Goal: Task Accomplishment & Management: Manage account settings

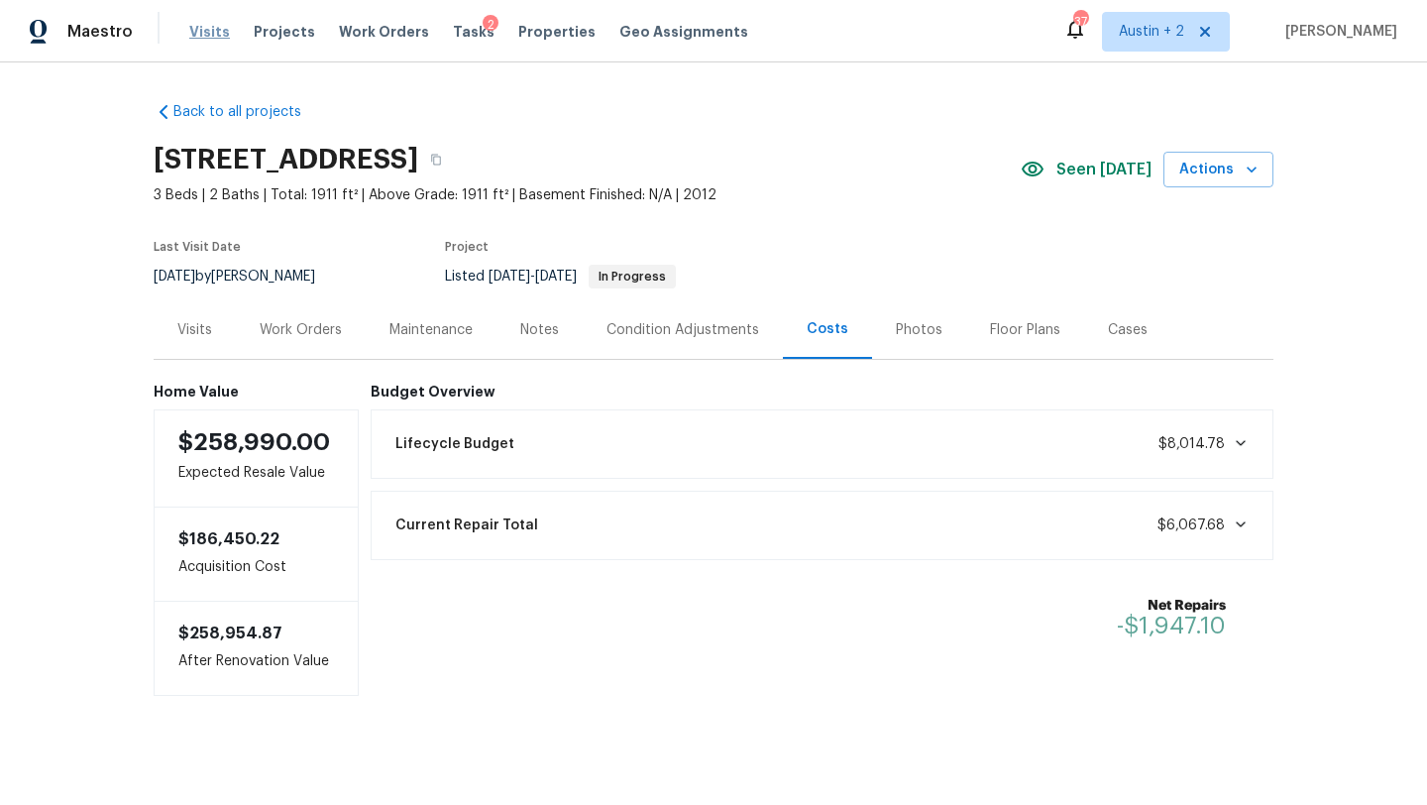
click at [200, 29] on span "Visits" at bounding box center [209, 32] width 41 height 20
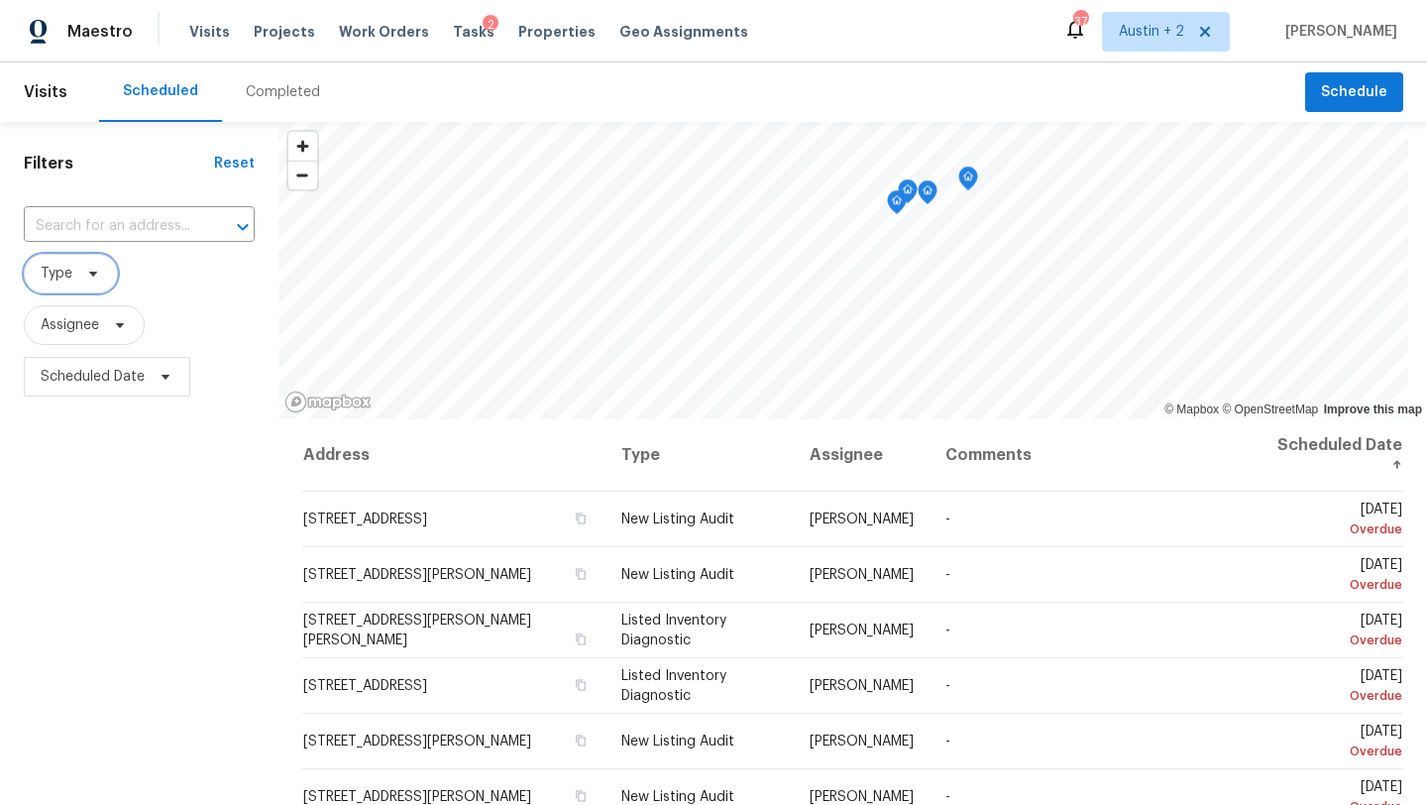
click at [73, 275] on span "Type" at bounding box center [71, 274] width 94 height 40
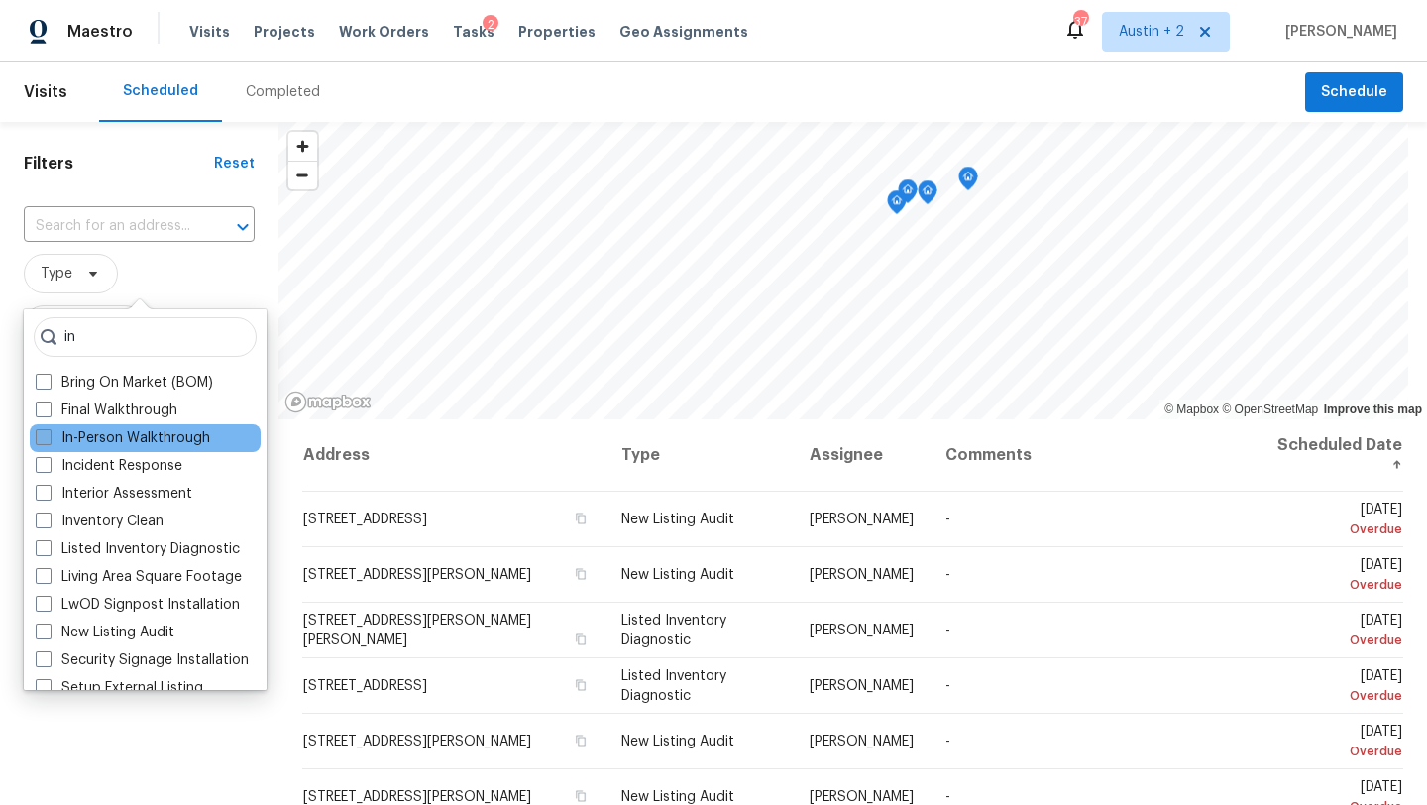
type input "in"
click at [122, 431] on label "In-Person Walkthrough" at bounding box center [123, 438] width 174 height 20
click at [49, 431] on input "In-Person Walkthrough" at bounding box center [42, 434] width 13 height 13
checkbox input "true"
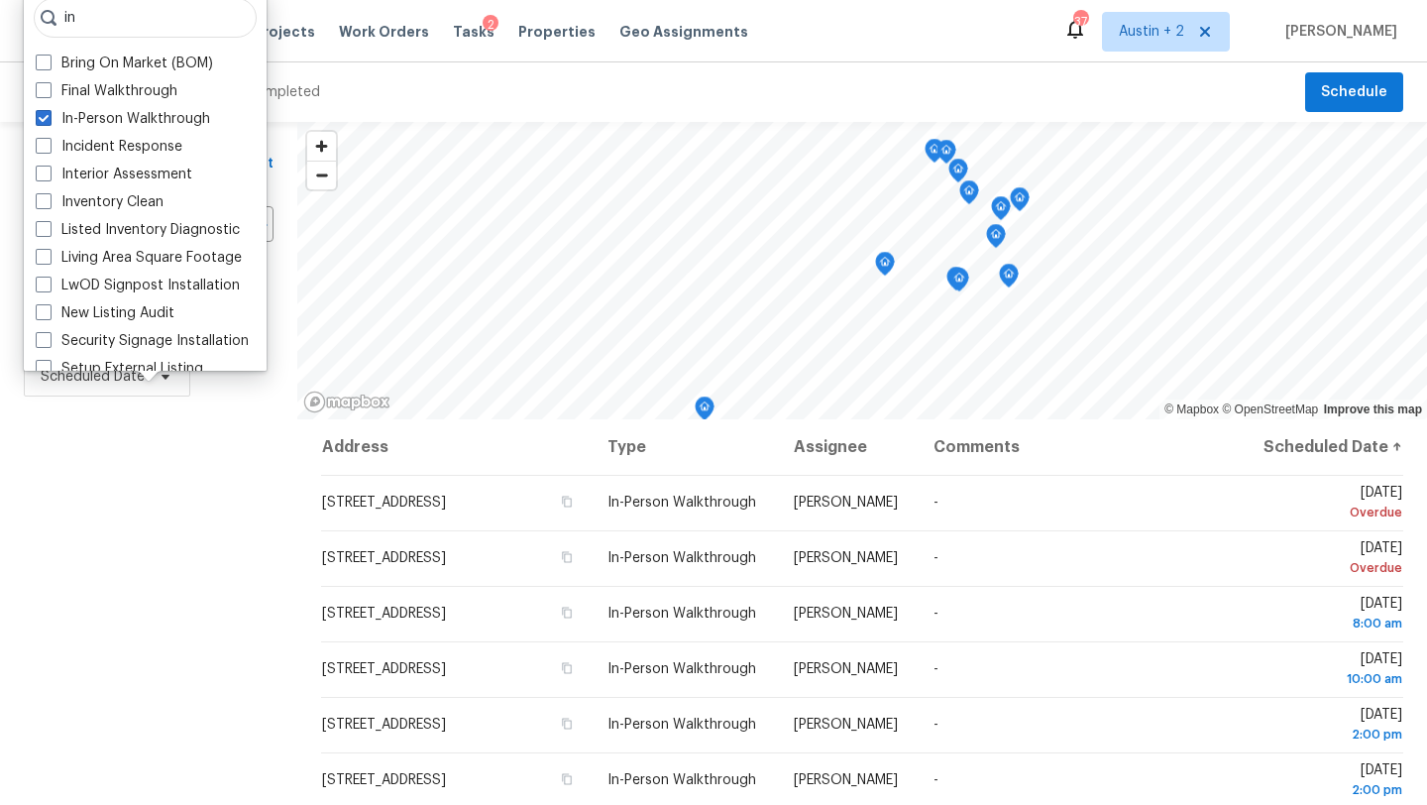
click at [408, 94] on div "Scheduled Completed" at bounding box center [702, 91] width 1206 height 59
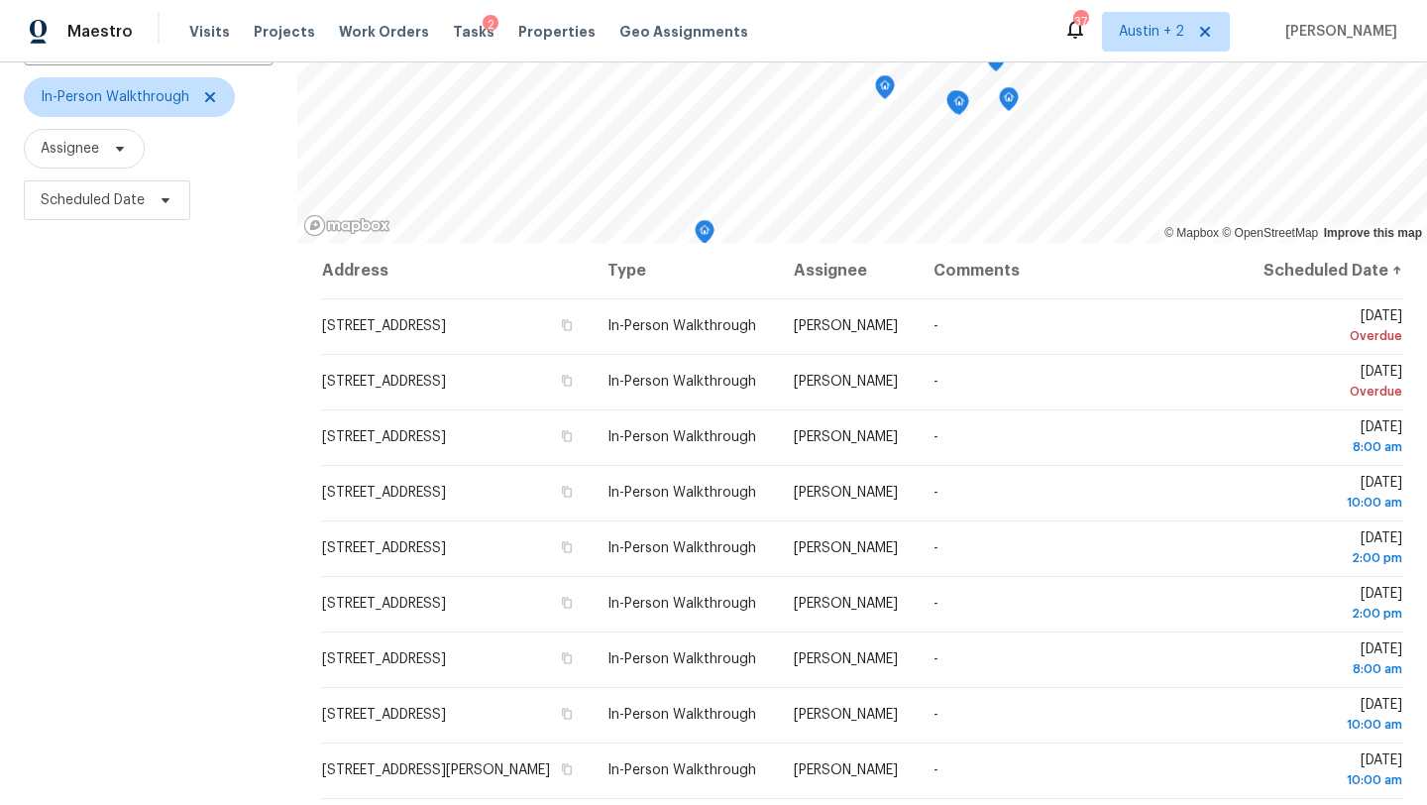
scroll to position [181, 0]
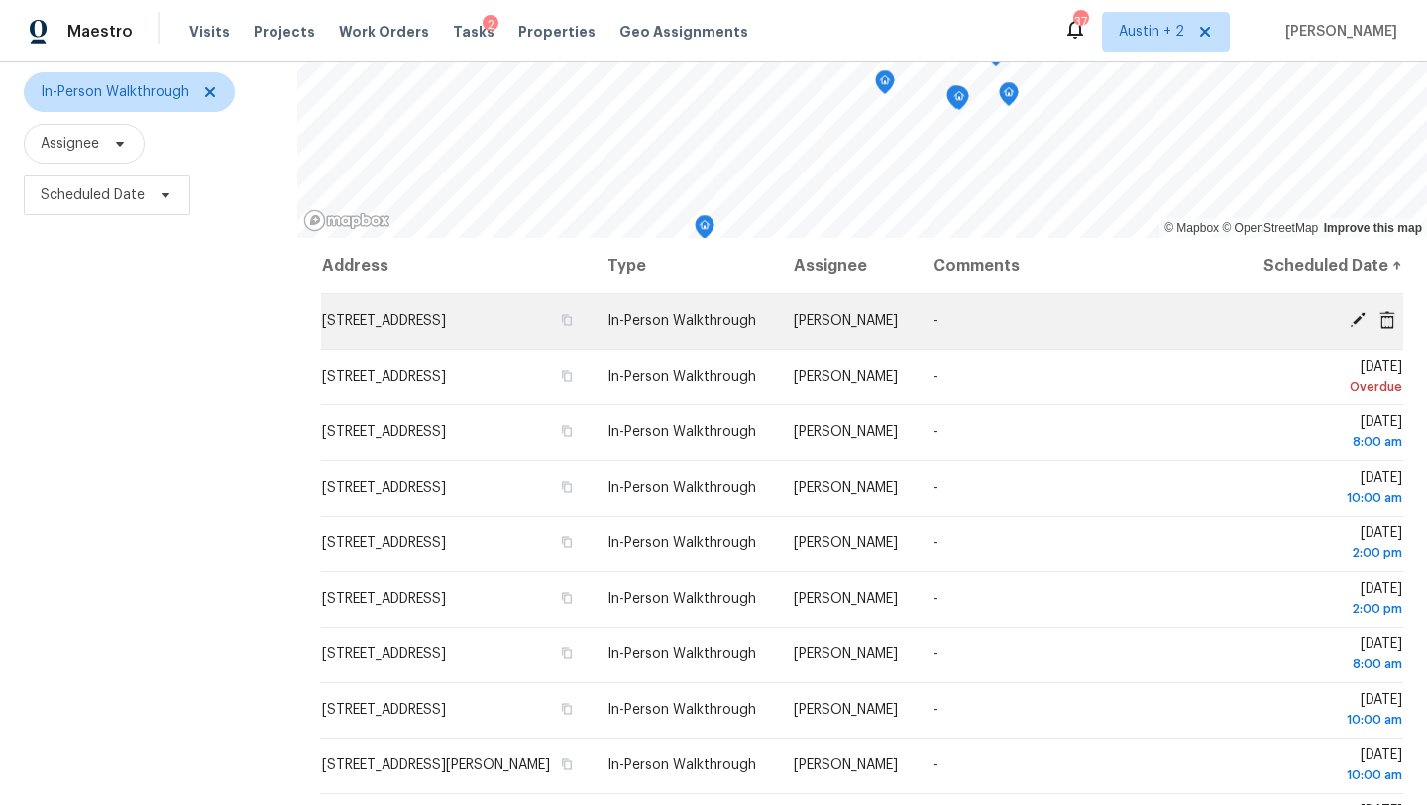
click at [1353, 328] on icon at bounding box center [1357, 320] width 16 height 16
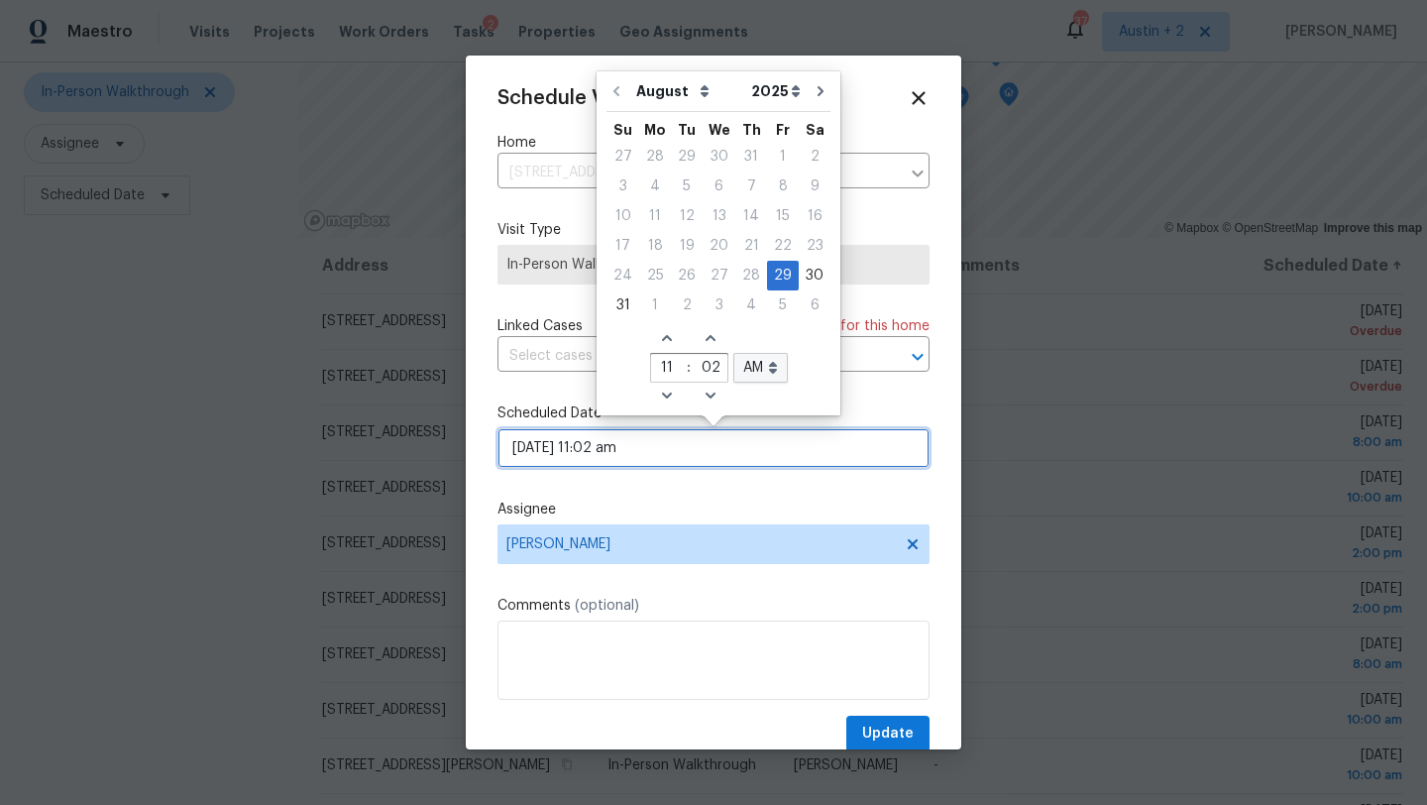
click at [655, 450] on input "[DATE] 11:02 am" at bounding box center [713, 448] width 432 height 40
click at [689, 307] on div "2" at bounding box center [687, 305] width 32 height 28
type input "[DATE] 11:02 am"
select select "8"
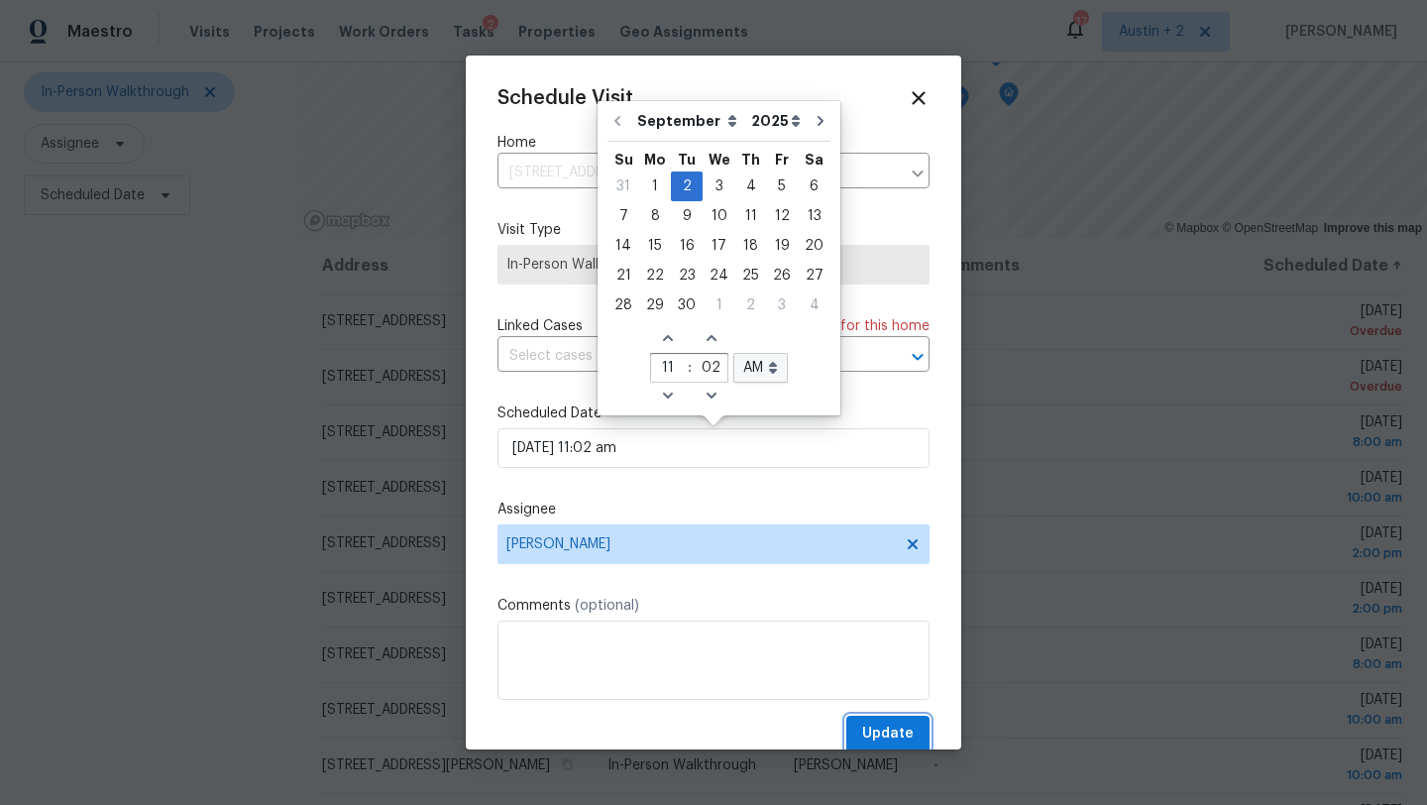
click at [888, 733] on span "Update" at bounding box center [888, 733] width 52 height 25
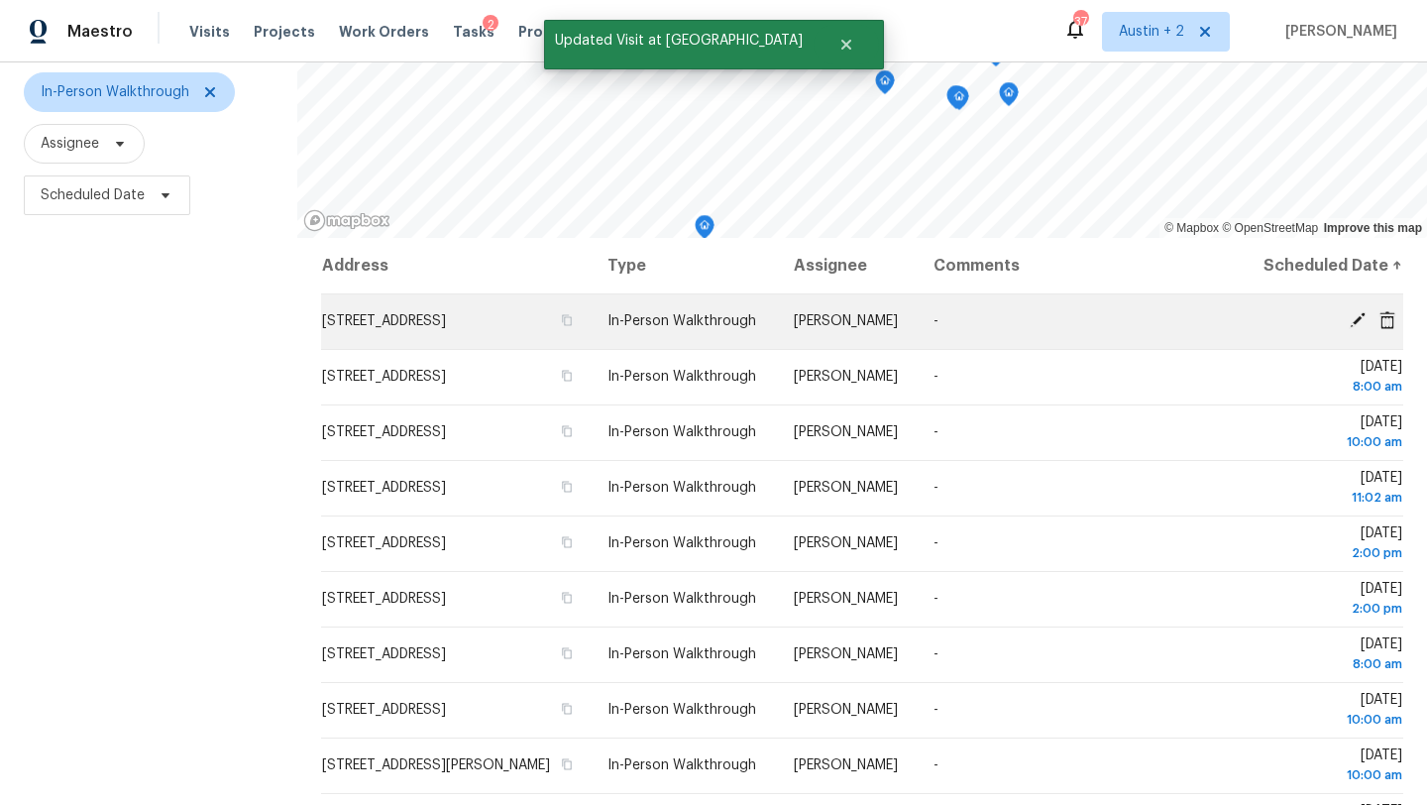
click at [1355, 328] on icon at bounding box center [1357, 320] width 16 height 16
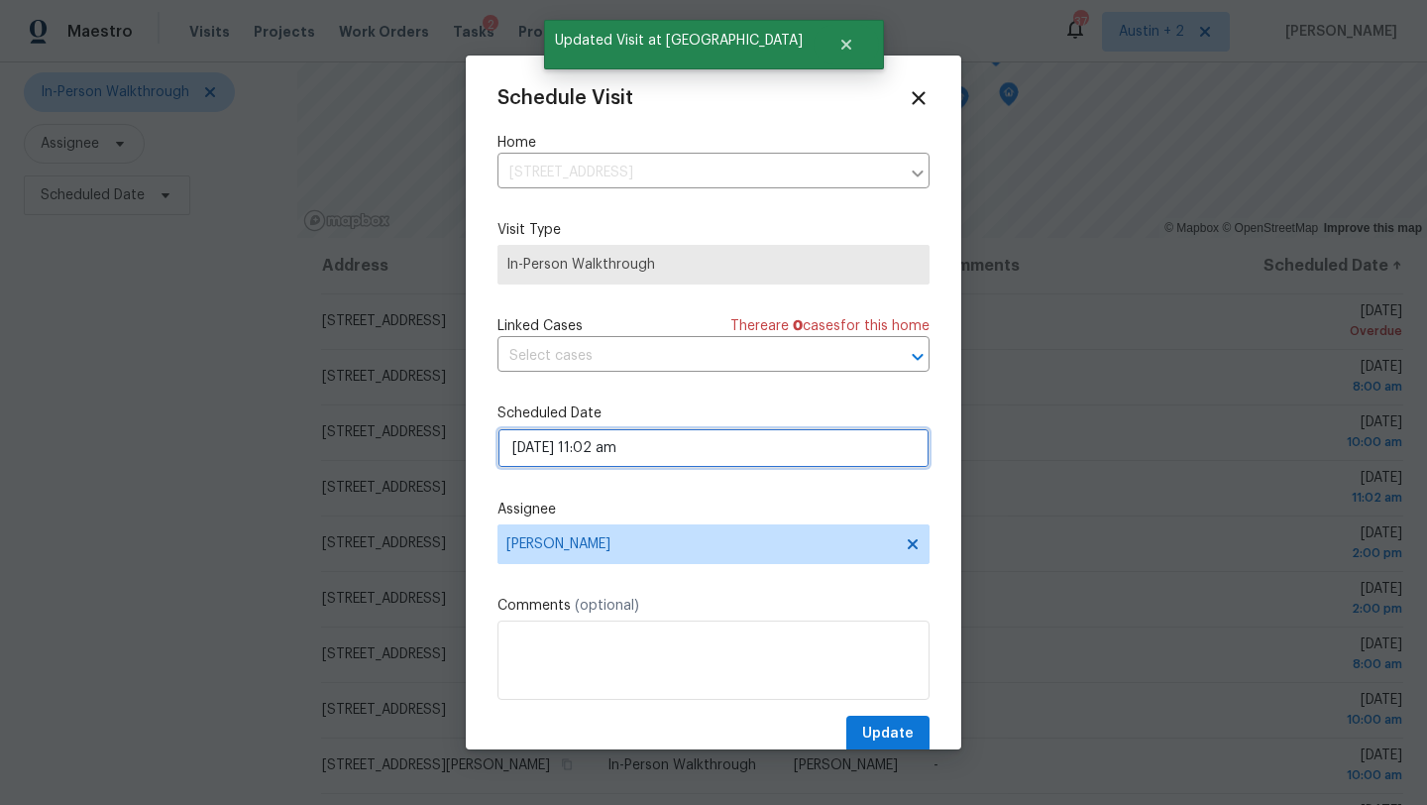
click at [663, 454] on input "[DATE] 11:02 am" at bounding box center [713, 448] width 432 height 40
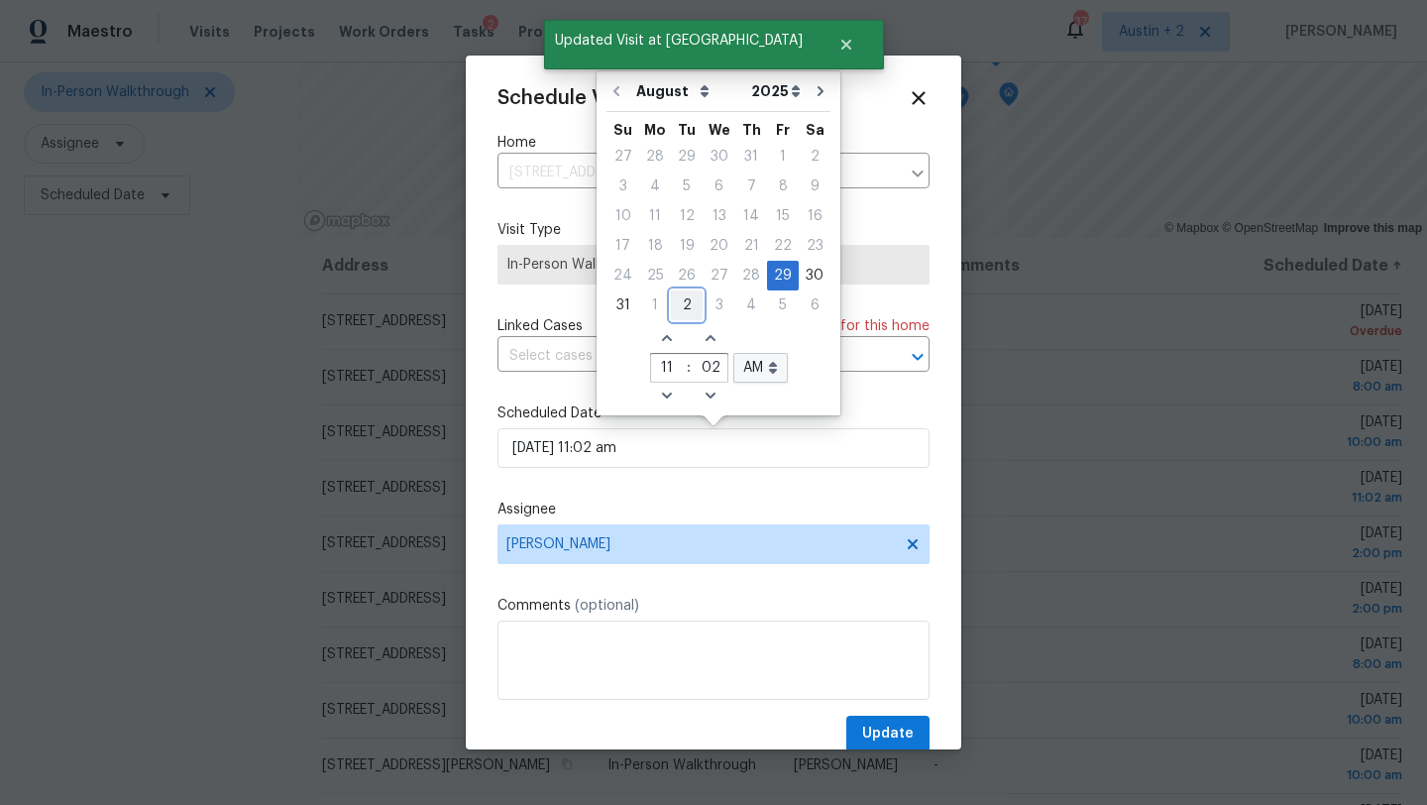
click at [677, 311] on div "2" at bounding box center [687, 305] width 32 height 28
type input "[DATE] 11:02 am"
select select "8"
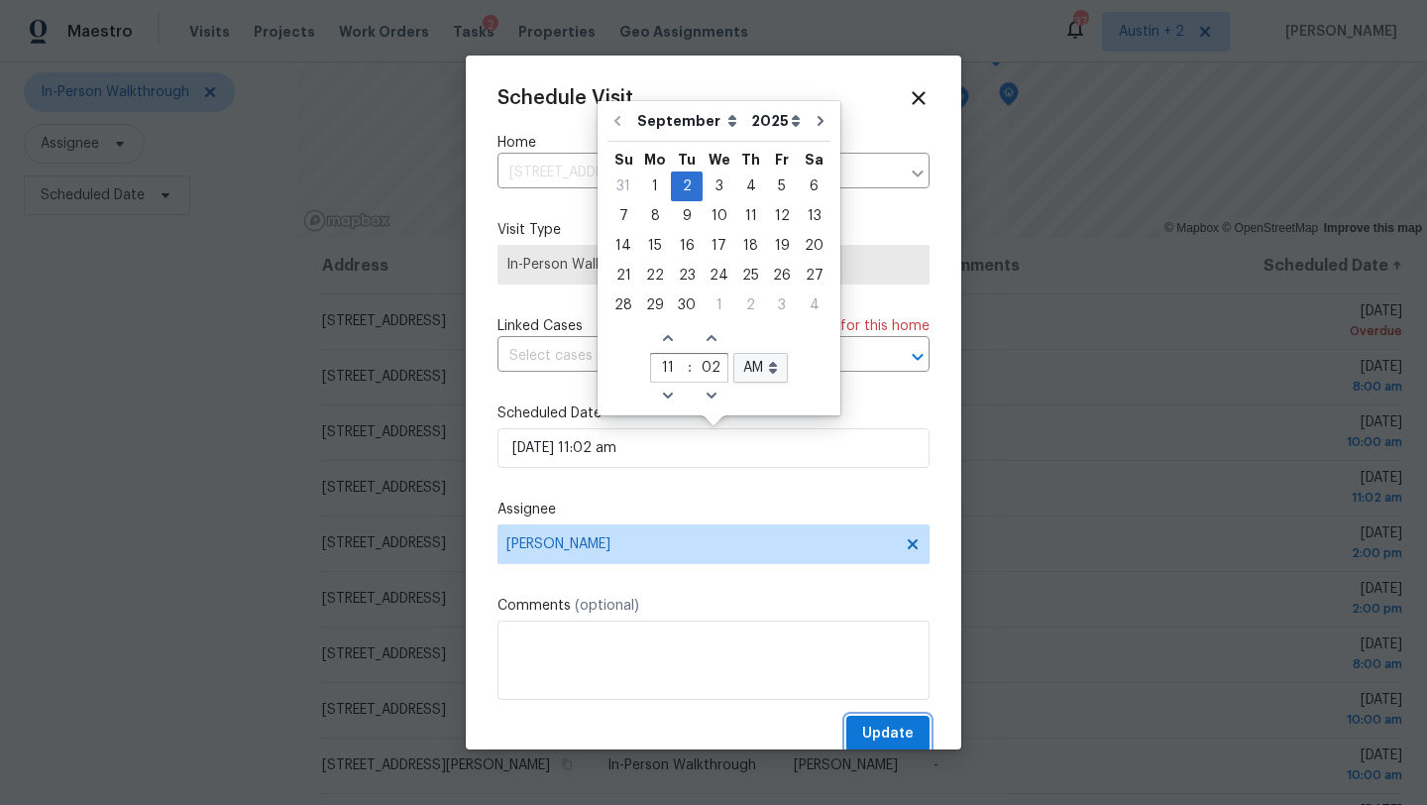
click at [878, 733] on span "Update" at bounding box center [888, 733] width 52 height 25
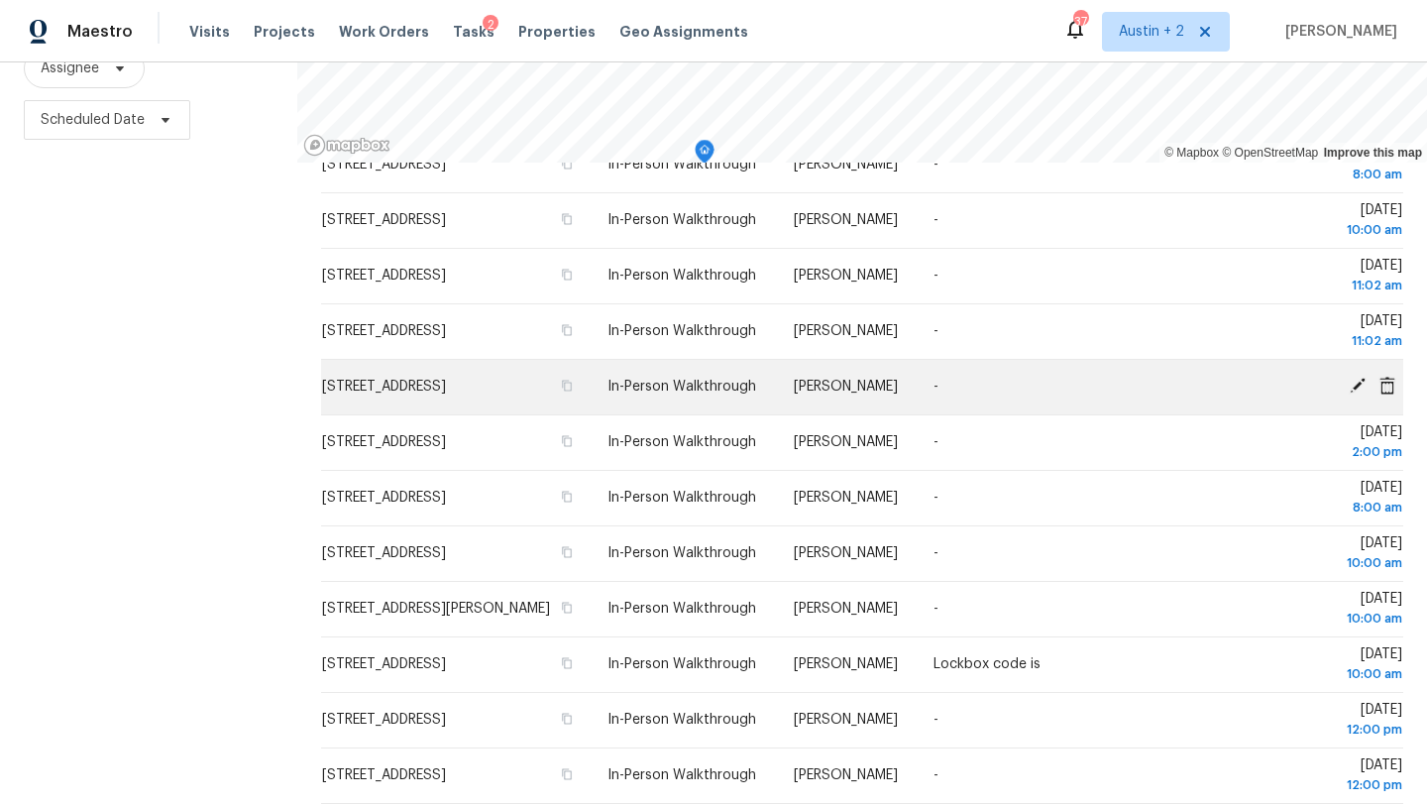
scroll to position [107, 0]
